Goal: Obtain resource: Download file/media

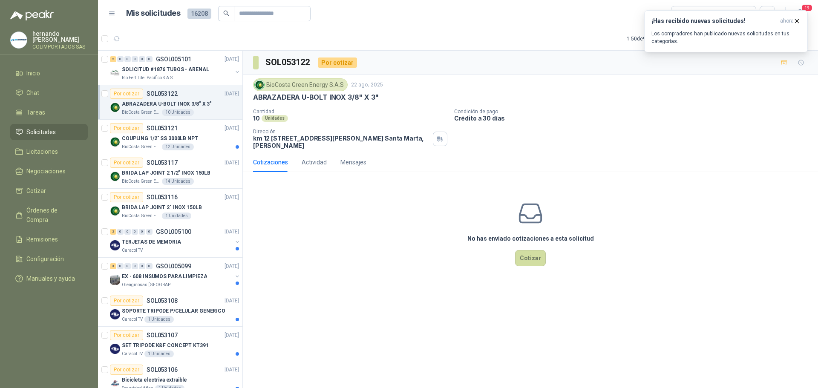
drag, startPoint x: 56, startPoint y: 210, endPoint x: 97, endPoint y: 205, distance: 40.8
click at [56, 210] on span "Órdenes de Compra" at bounding box center [52, 215] width 53 height 19
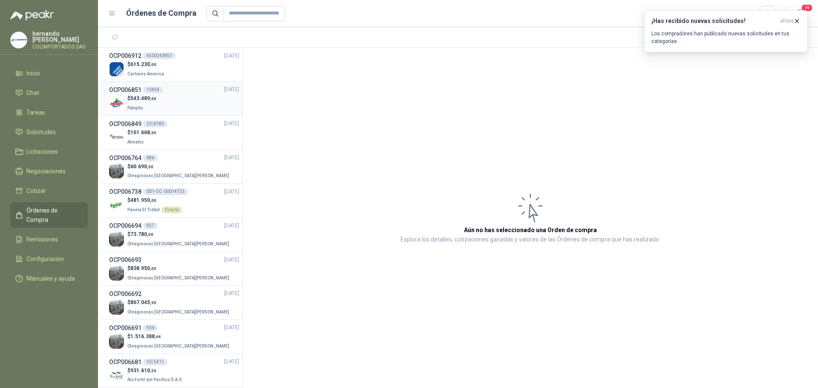
click at [163, 101] on div "$ 543.489 ,66 Patojito" at bounding box center [174, 103] width 130 height 17
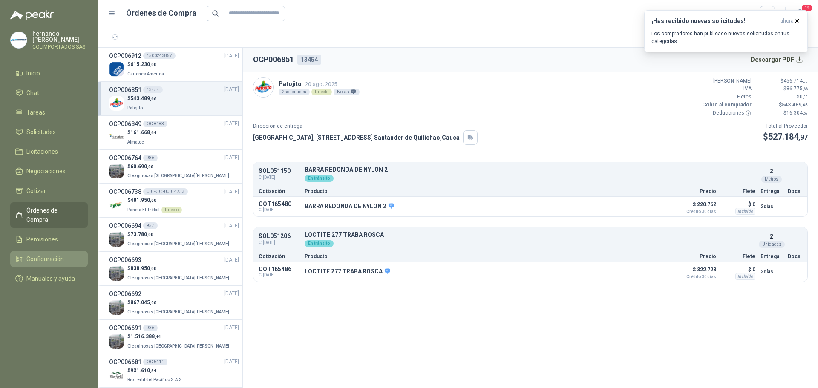
click at [43, 254] on span "Configuración" at bounding box center [45, 258] width 38 height 9
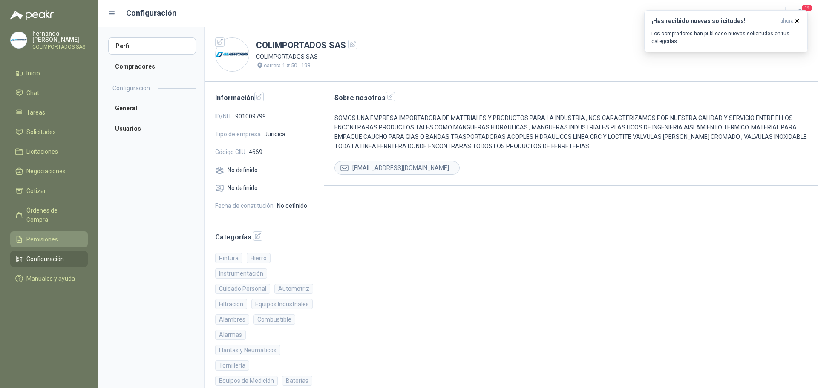
click at [47, 235] on span "Remisiones" at bounding box center [42, 239] width 32 height 9
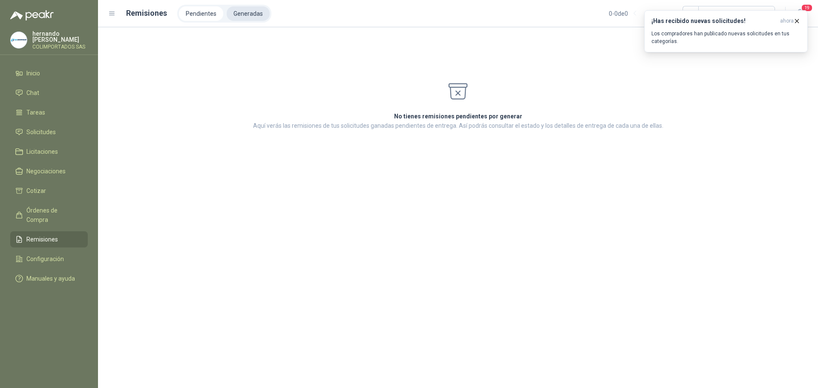
click at [249, 14] on li "Generadas" at bounding box center [248, 13] width 43 height 14
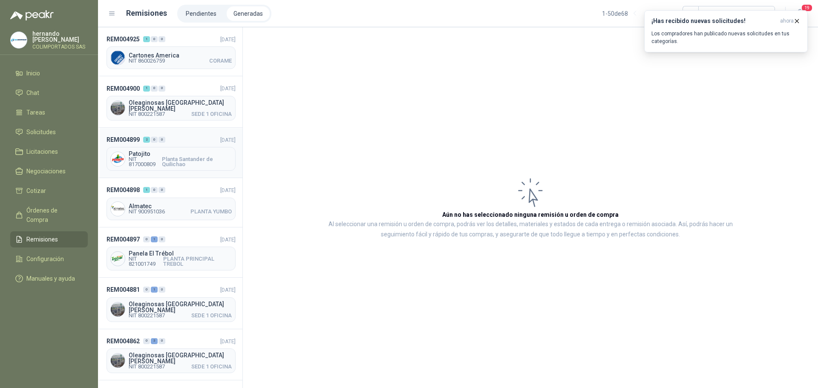
click at [174, 157] on span "Planta Santander de Quilichao" at bounding box center [197, 162] width 70 height 10
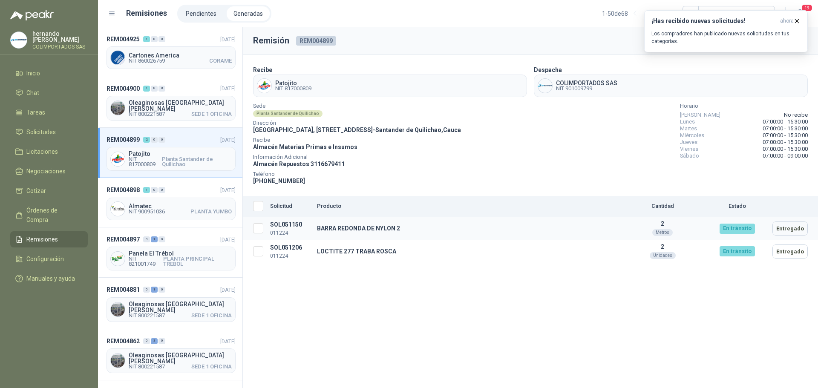
click at [634, 231] on td "2 Metros" at bounding box center [662, 228] width 85 height 23
click at [694, 228] on td "2 Metros" at bounding box center [662, 228] width 85 height 23
click at [557, 229] on td "BARRA REDONDA DE NYLON 2" at bounding box center [467, 228] width 306 height 23
click at [52, 213] on span "Órdenes de Compra" at bounding box center [52, 215] width 53 height 19
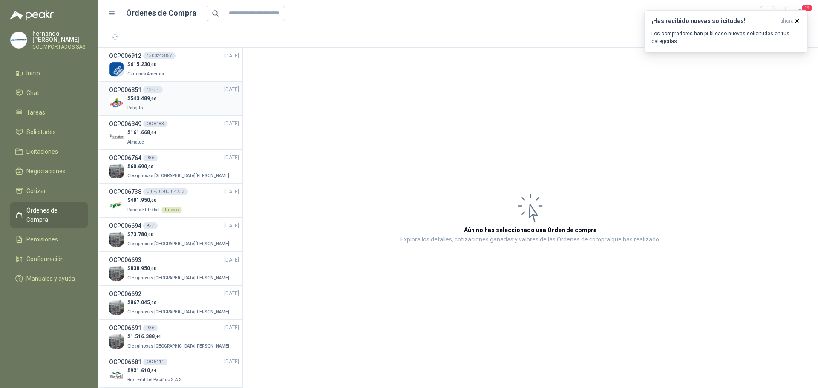
click at [175, 102] on div "$ 543.489 ,66 Patojito" at bounding box center [174, 103] width 130 height 17
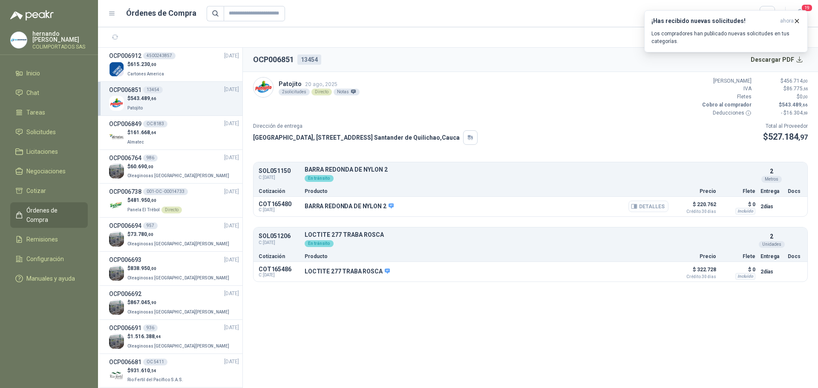
click at [656, 207] on button "Detalles" at bounding box center [649, 207] width 40 height 12
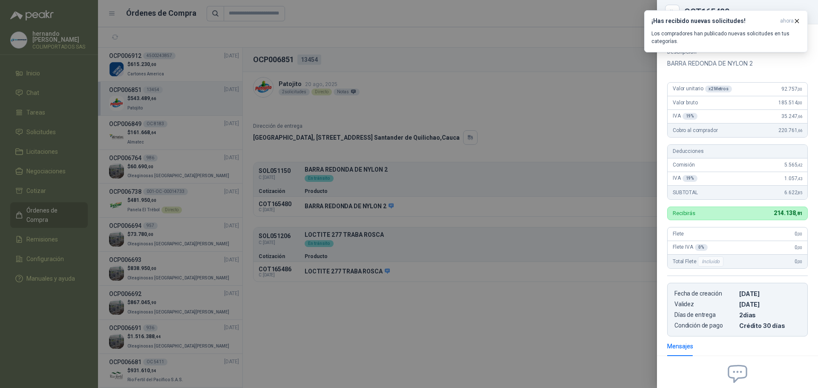
scroll to position [2, 0]
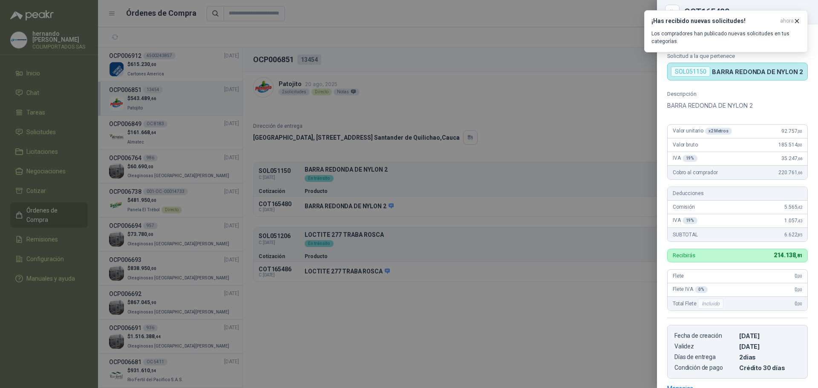
click at [327, 330] on div at bounding box center [409, 194] width 818 height 388
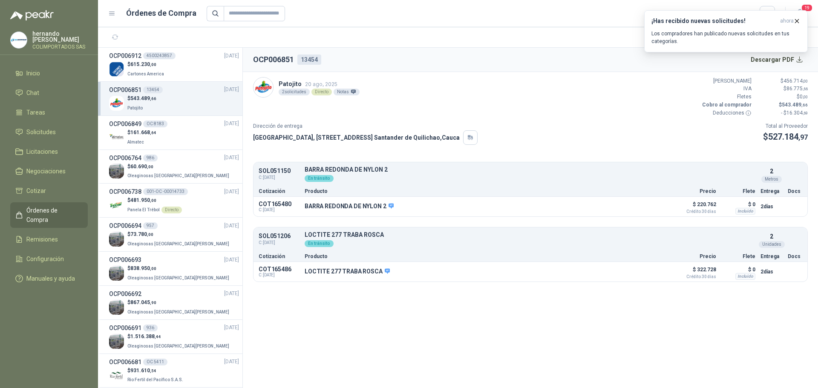
click at [315, 339] on section "OCP006851 13454 Descargar PDF Patojito 20 ago, 2025 2 solicitudes Directo Notas…" at bounding box center [530, 218] width 575 height 341
click at [58, 206] on span "Órdenes de Compra" at bounding box center [52, 215] width 53 height 19
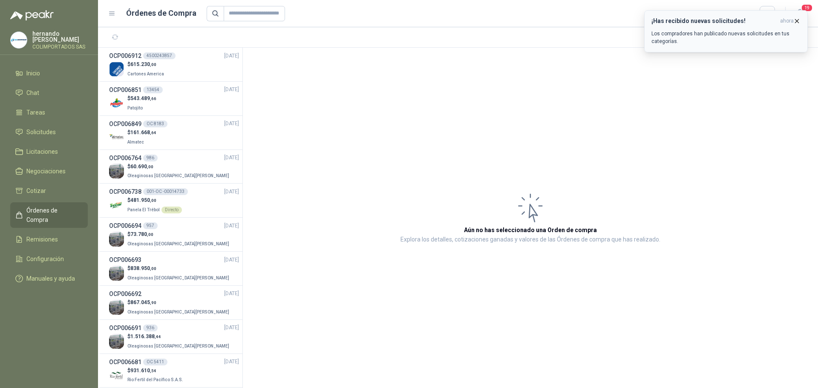
click at [797, 20] on icon "button" at bounding box center [797, 20] width 7 height 7
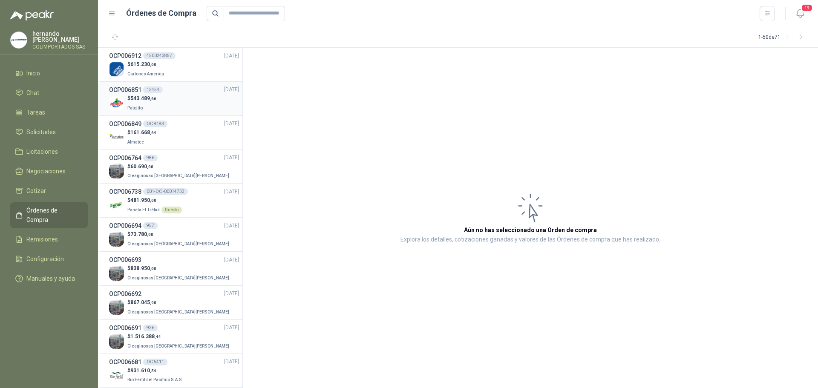
click at [177, 103] on div "$ 543.489 ,66 Patojito" at bounding box center [174, 103] width 130 height 17
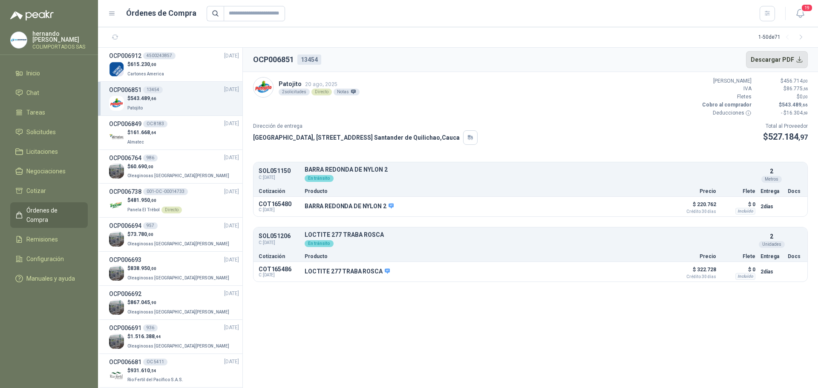
click at [800, 59] on button "Descargar PDF" at bounding box center [777, 59] width 62 height 17
drag, startPoint x: 61, startPoint y: 233, endPoint x: 95, endPoint y: 232, distance: 34.5
click at [61, 235] on li "Remisiones" at bounding box center [48, 239] width 67 height 9
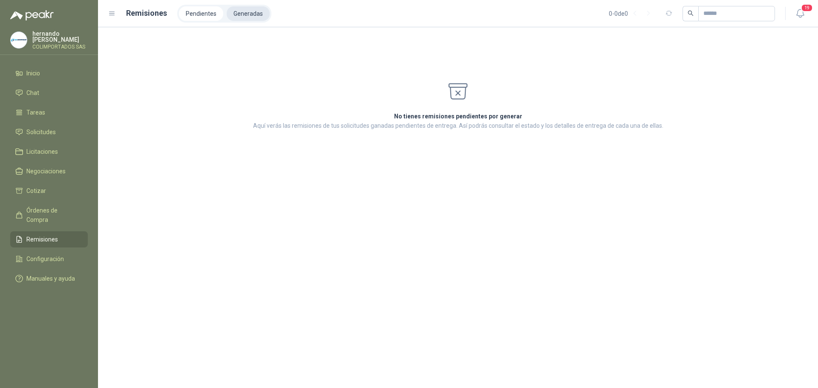
click at [258, 12] on li "Generadas" at bounding box center [248, 13] width 43 height 14
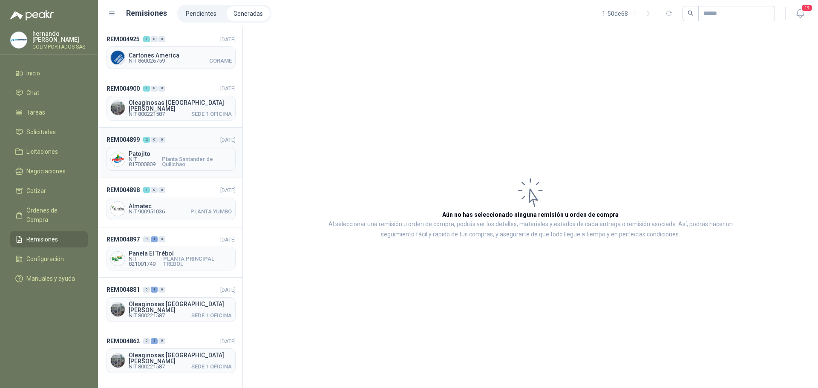
click at [159, 163] on span "NIT 817000809" at bounding box center [145, 162] width 33 height 10
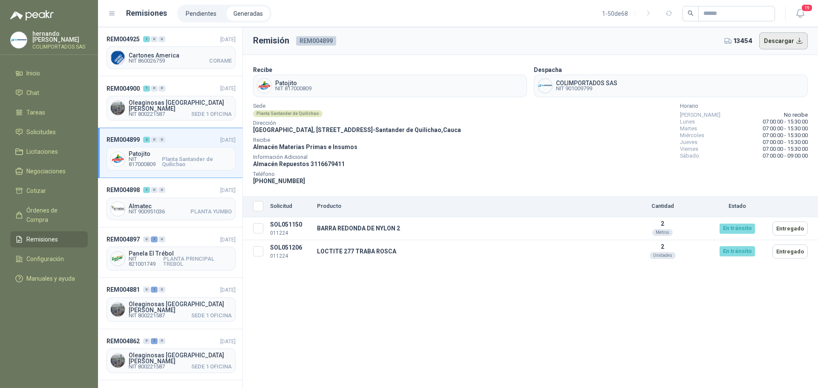
click at [787, 43] on button "Descargar" at bounding box center [784, 40] width 49 height 17
